Goal: Information Seeking & Learning: Learn about a topic

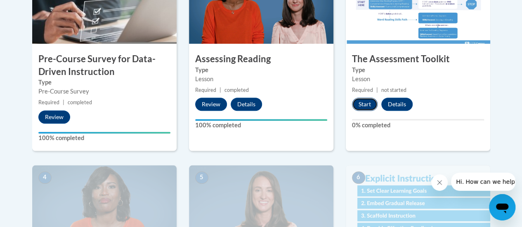
click at [365, 106] on button "Start" at bounding box center [365, 104] width 26 height 13
